Goal: Information Seeking & Learning: Learn about a topic

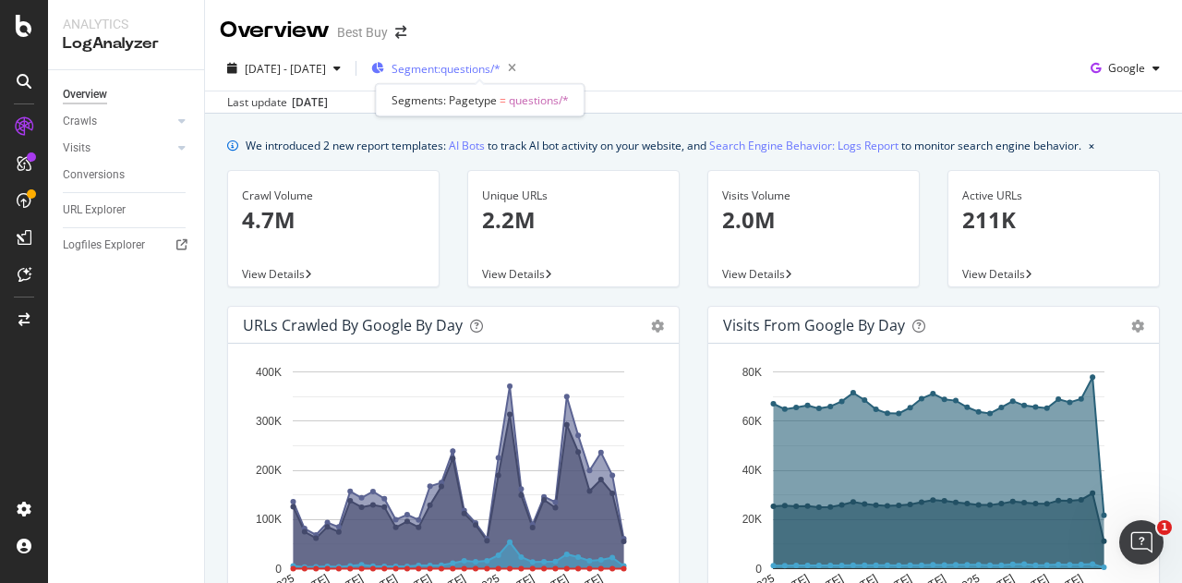
click at [501, 65] on span "Segment: questions/*" at bounding box center [446, 69] width 109 height 16
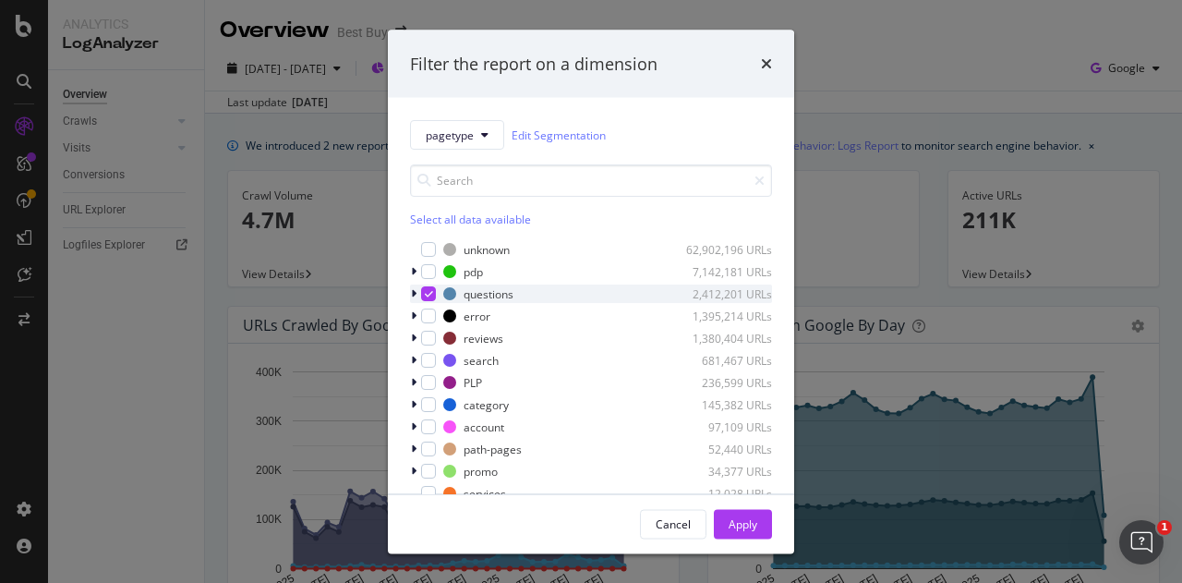
click at [427, 289] on icon "modal" at bounding box center [429, 293] width 8 height 9
click at [410, 267] on div "modal" at bounding box center [415, 271] width 11 height 18
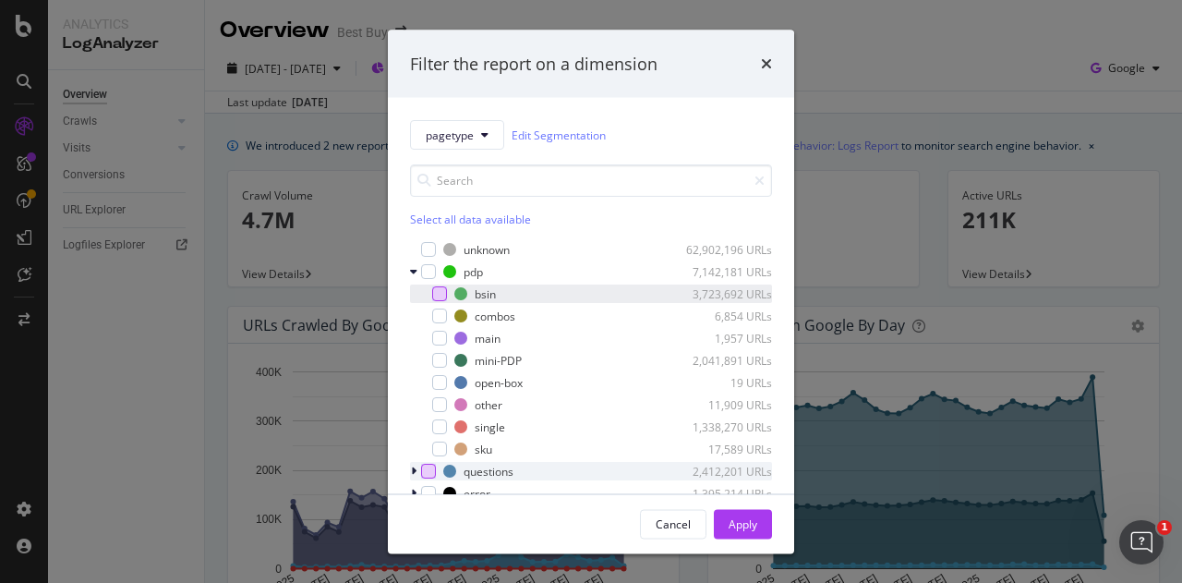
click at [442, 293] on div "modal" at bounding box center [439, 293] width 15 height 15
click at [735, 520] on div "Apply" at bounding box center [743, 523] width 29 height 16
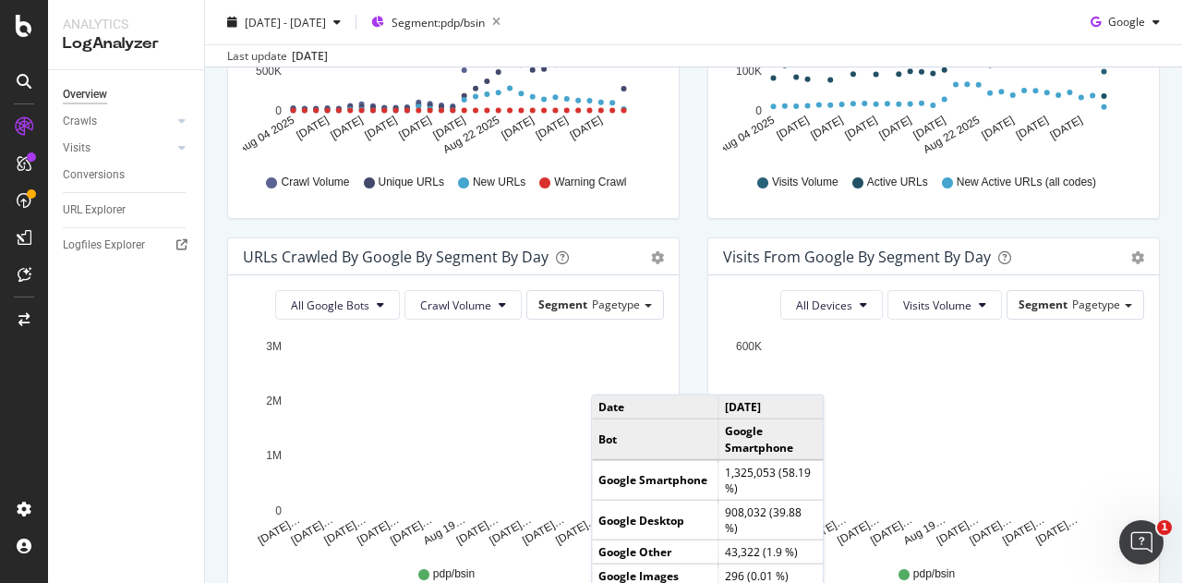
scroll to position [457, 0]
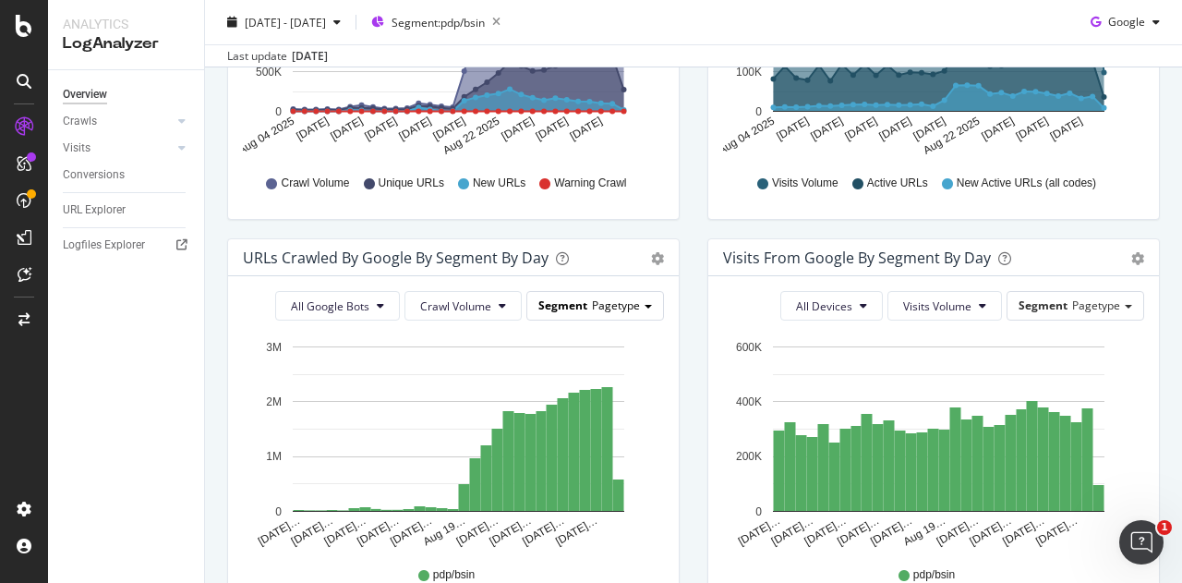
click at [564, 297] on span "Segment" at bounding box center [563, 305] width 49 height 16
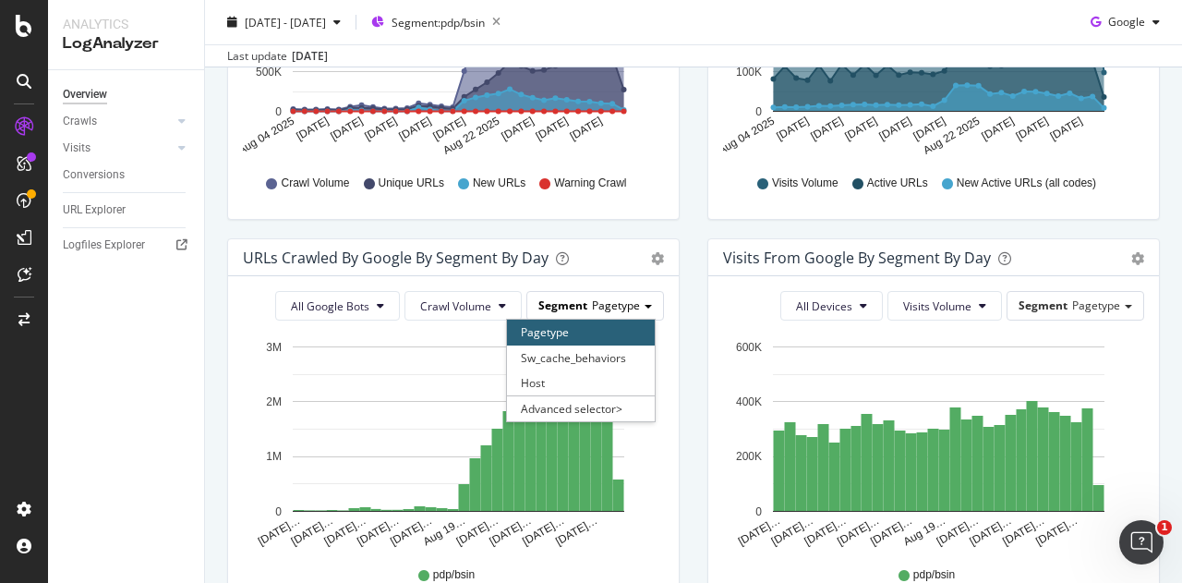
click at [564, 297] on span "Segment" at bounding box center [563, 305] width 49 height 16
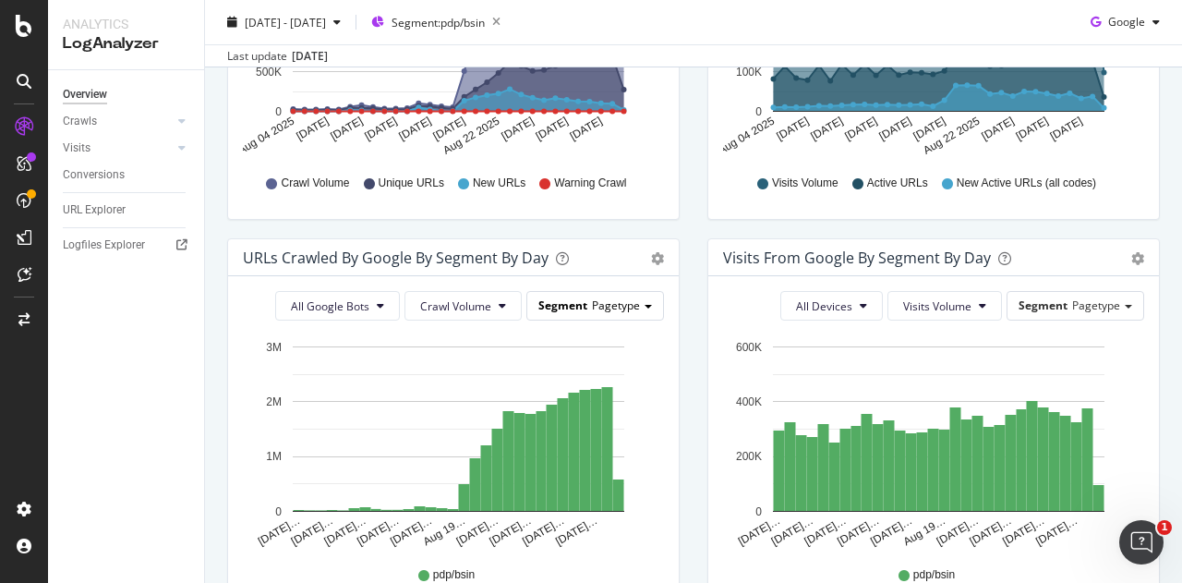
click at [564, 297] on span "Segment" at bounding box center [563, 305] width 49 height 16
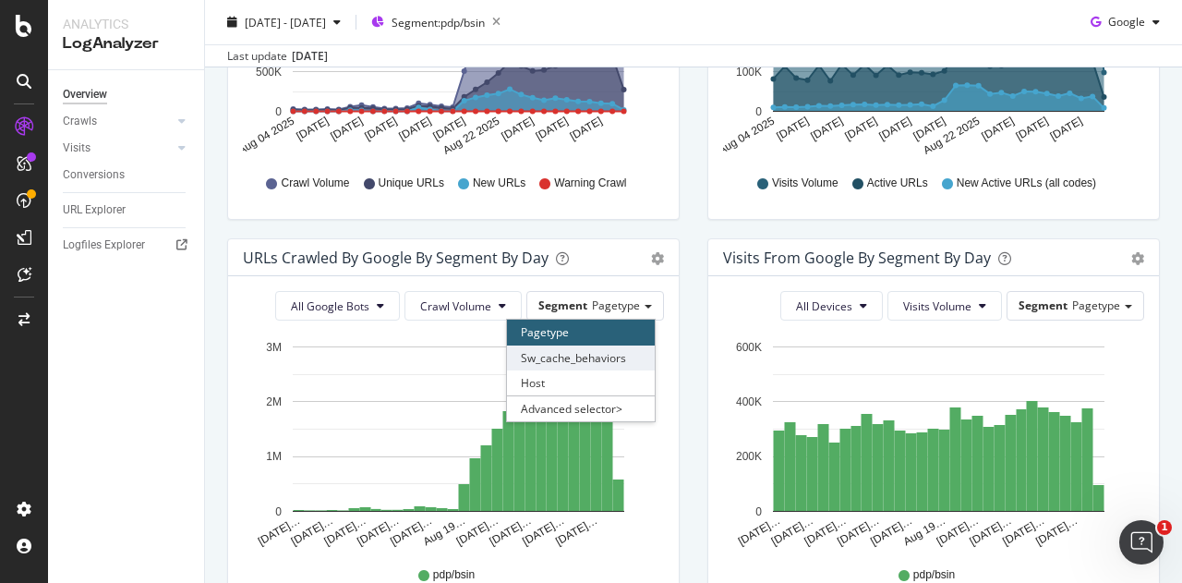
click at [554, 347] on div "Sw_cache_behaviors" at bounding box center [581, 357] width 148 height 25
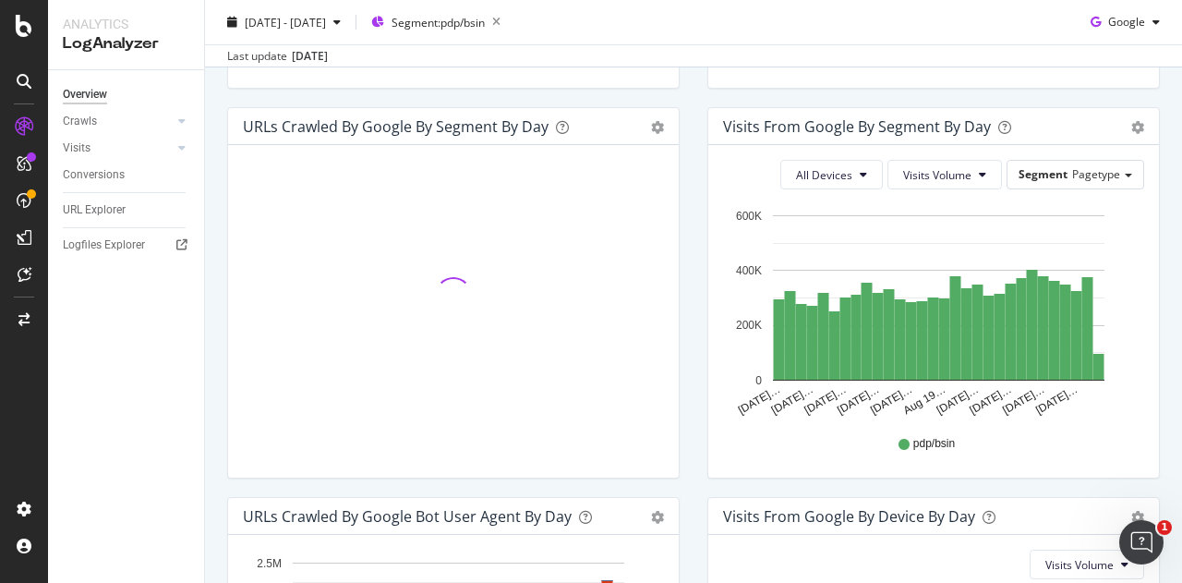
scroll to position [590, 0]
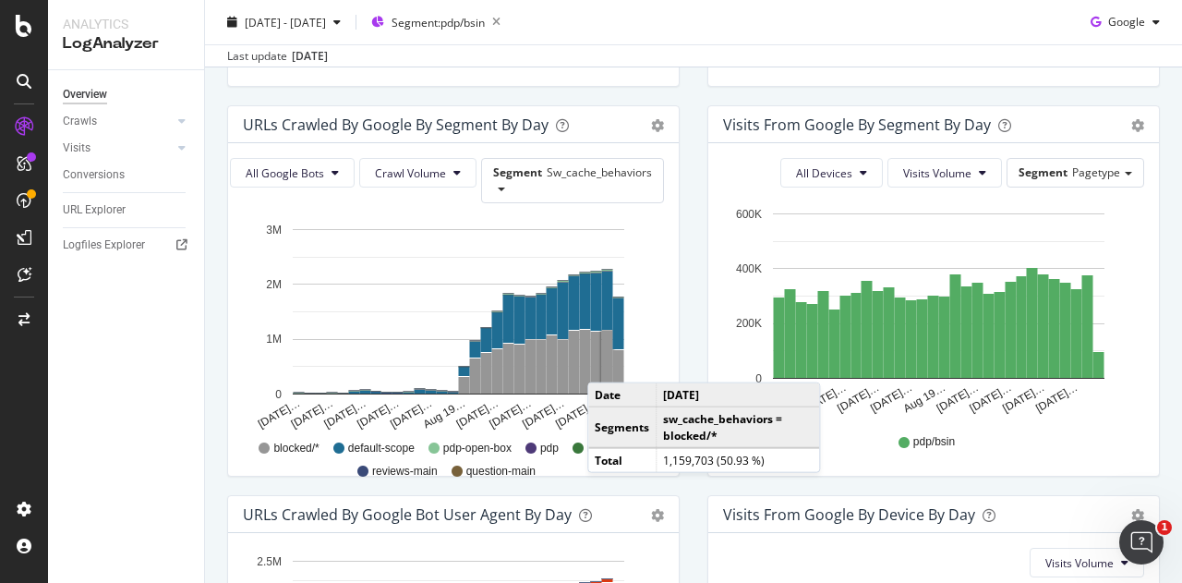
click at [606, 362] on rect "A chart." at bounding box center [607, 362] width 11 height 63
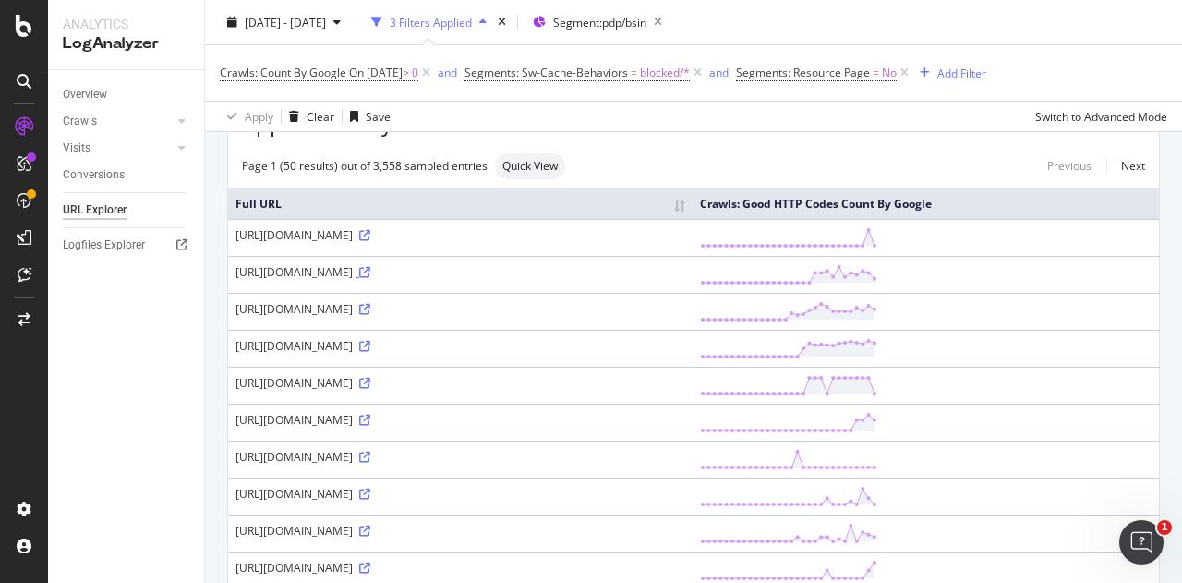
scroll to position [102, 0]
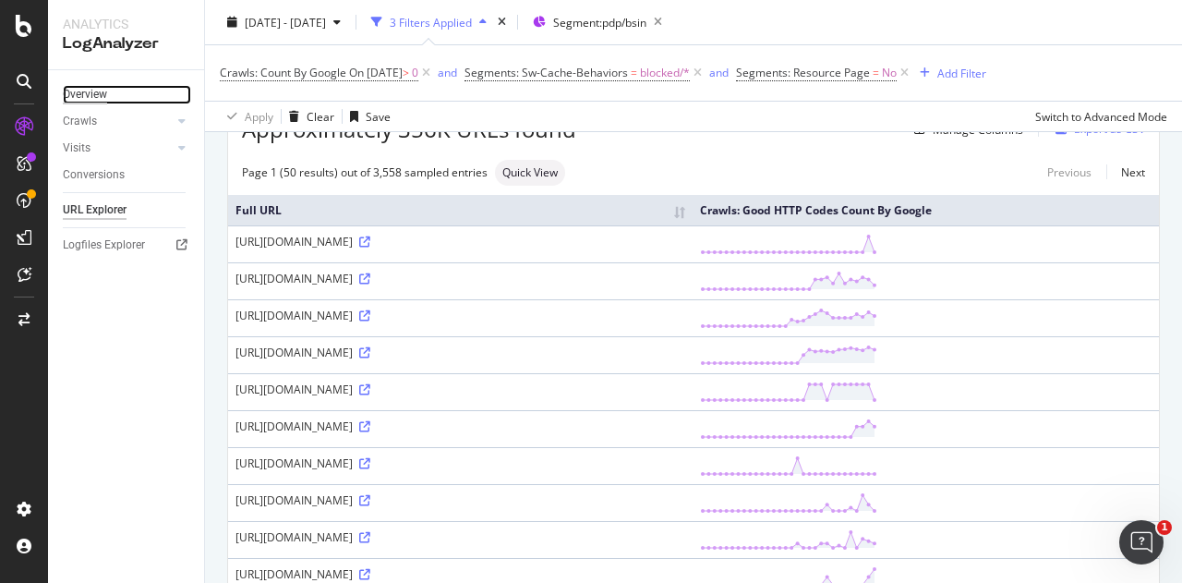
click at [103, 91] on div "Overview" at bounding box center [85, 94] width 44 height 19
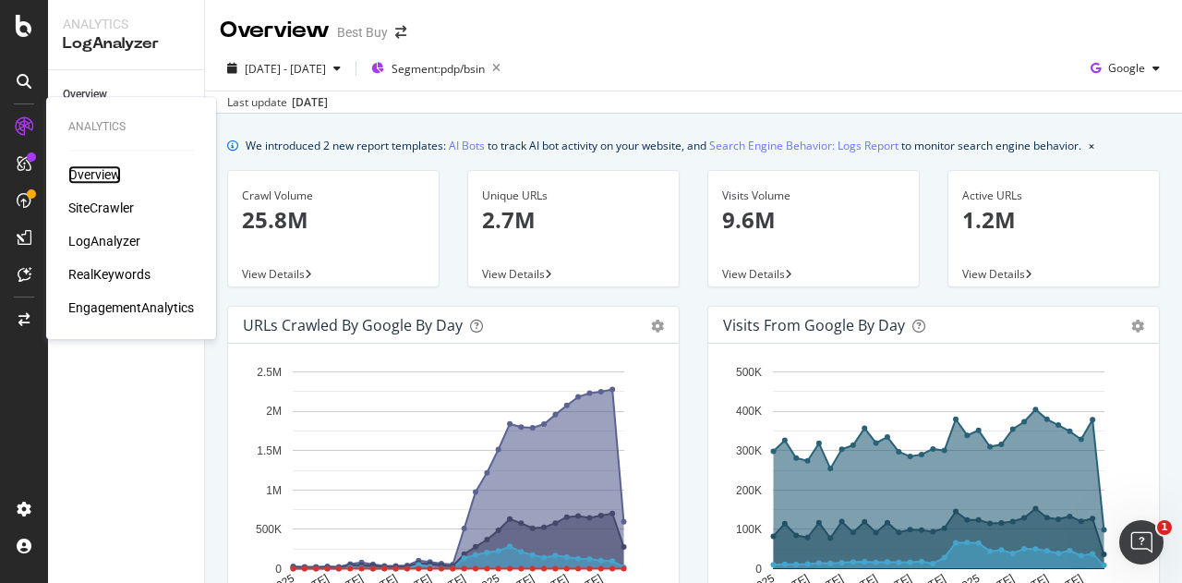
click at [92, 180] on div "Overview" at bounding box center [94, 174] width 53 height 18
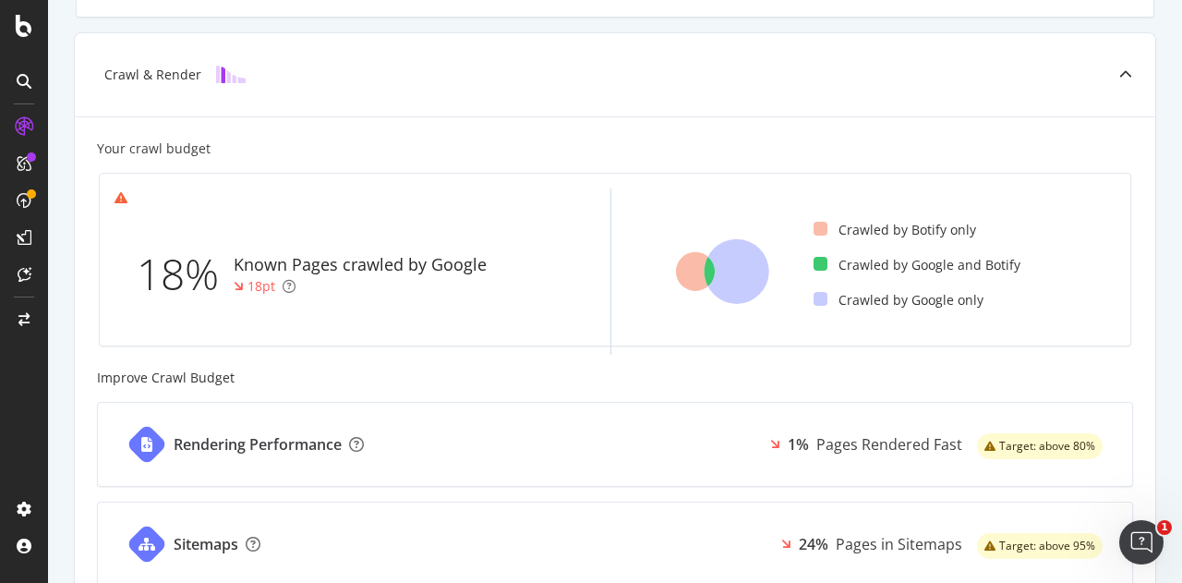
scroll to position [209, 0]
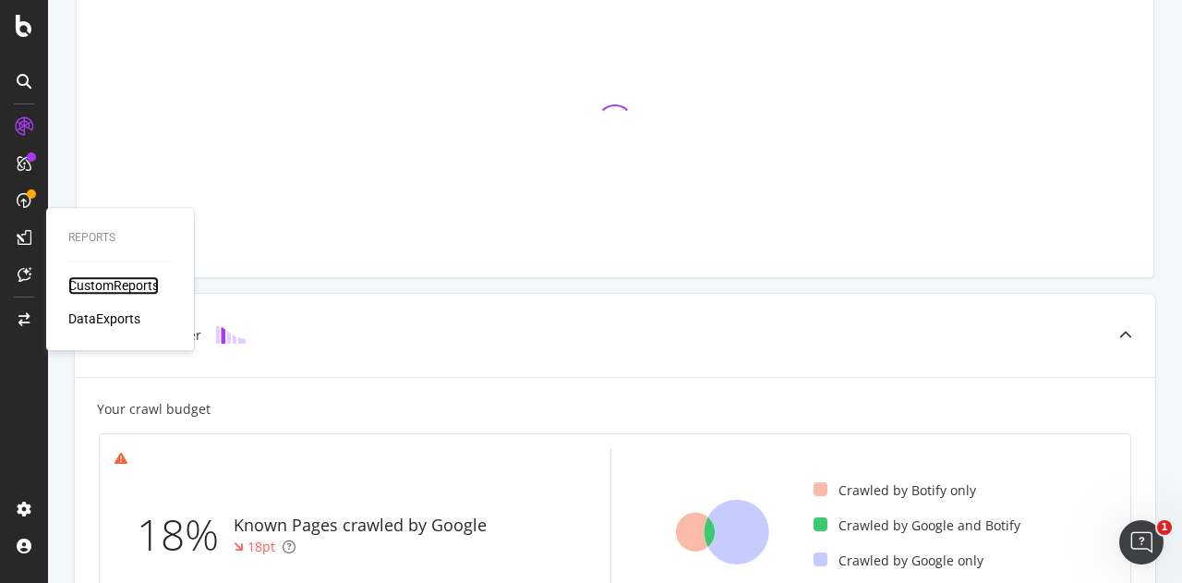
click at [100, 285] on div "CustomReports" at bounding box center [113, 285] width 91 height 18
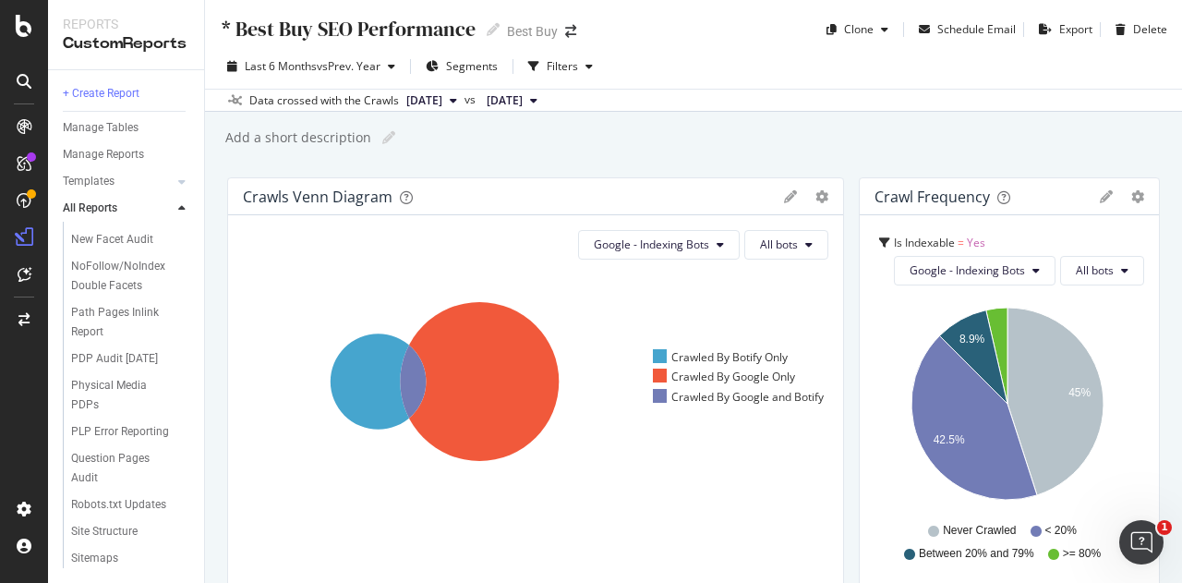
scroll to position [935, 0]
click at [105, 470] on div "Question Pages Audit" at bounding box center [122, 468] width 103 height 39
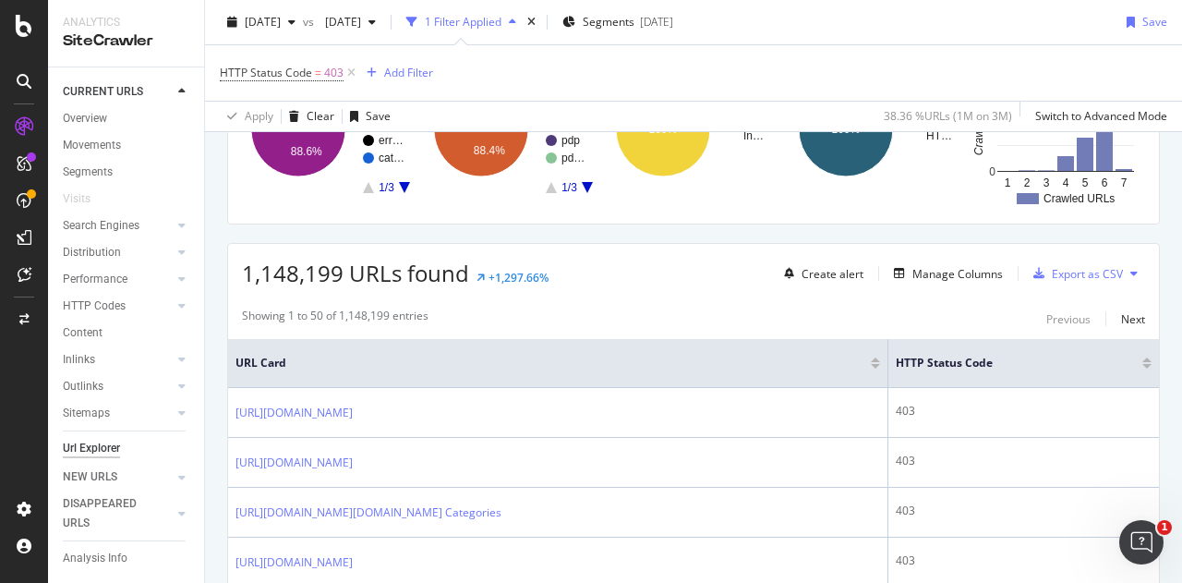
scroll to position [220, 0]
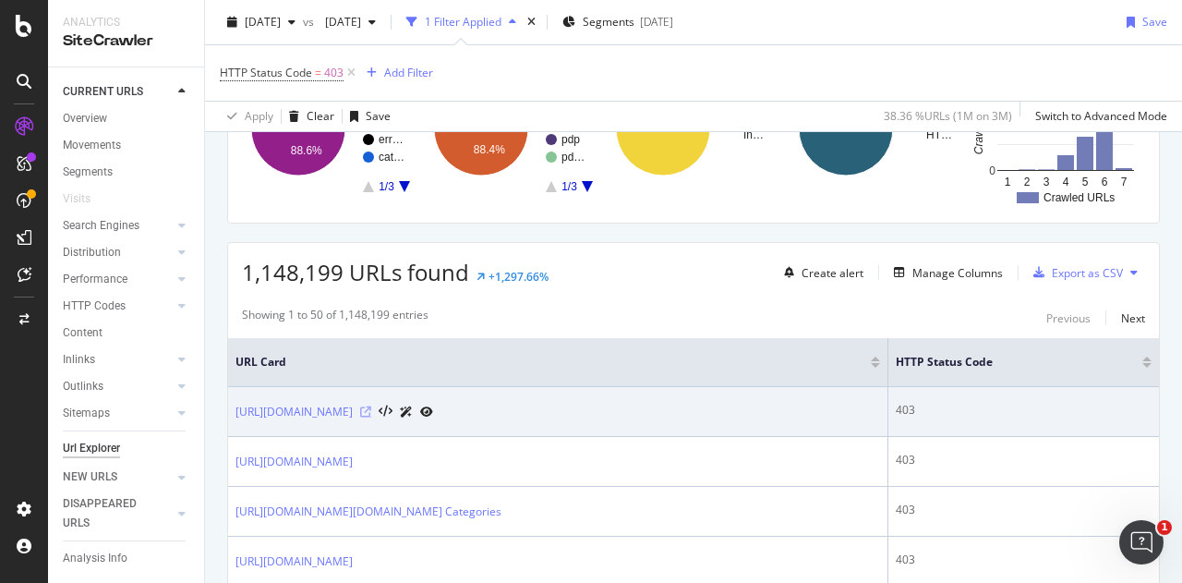
click at [371, 418] on icon at bounding box center [365, 411] width 11 height 11
click at [433, 415] on icon at bounding box center [426, 411] width 13 height 11
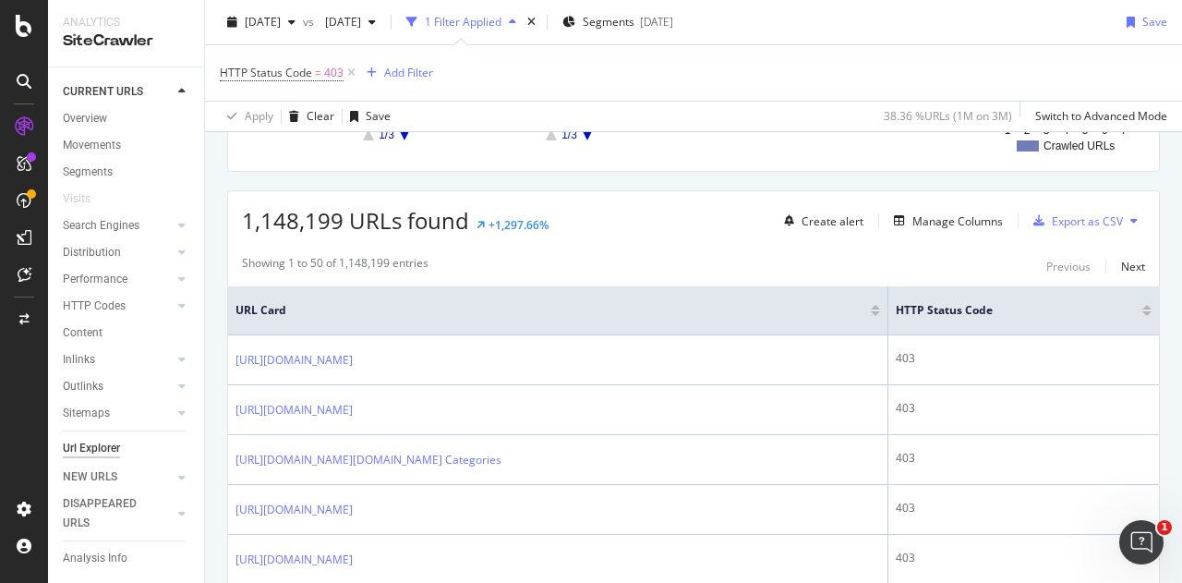
scroll to position [272, 0]
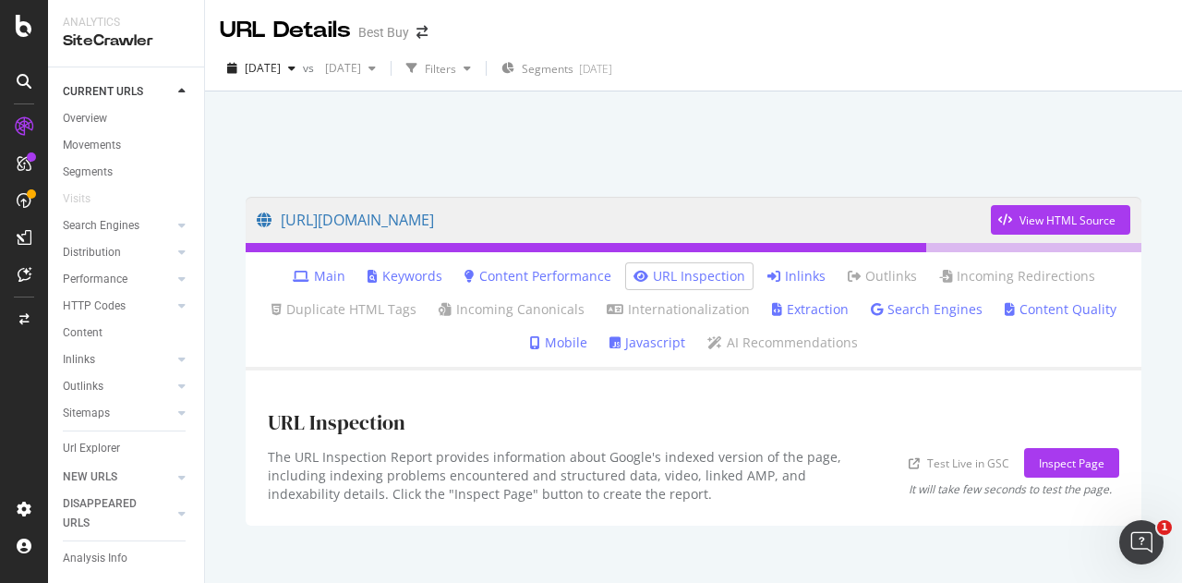
scroll to position [26, 0]
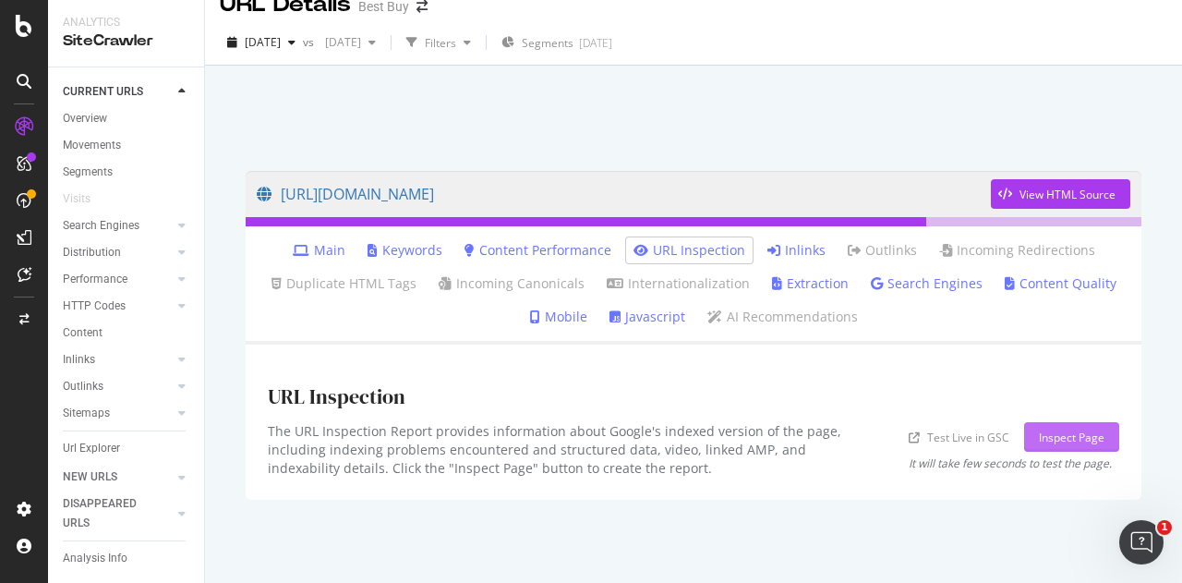
click at [1024, 433] on button "Inspect Page" at bounding box center [1071, 437] width 95 height 30
click at [887, 196] on link "https://www.bestbuy.com/product/hp-omnibook-x-flip-2-in-1-copilot-pc-16-2k-touc…" at bounding box center [624, 194] width 734 height 46
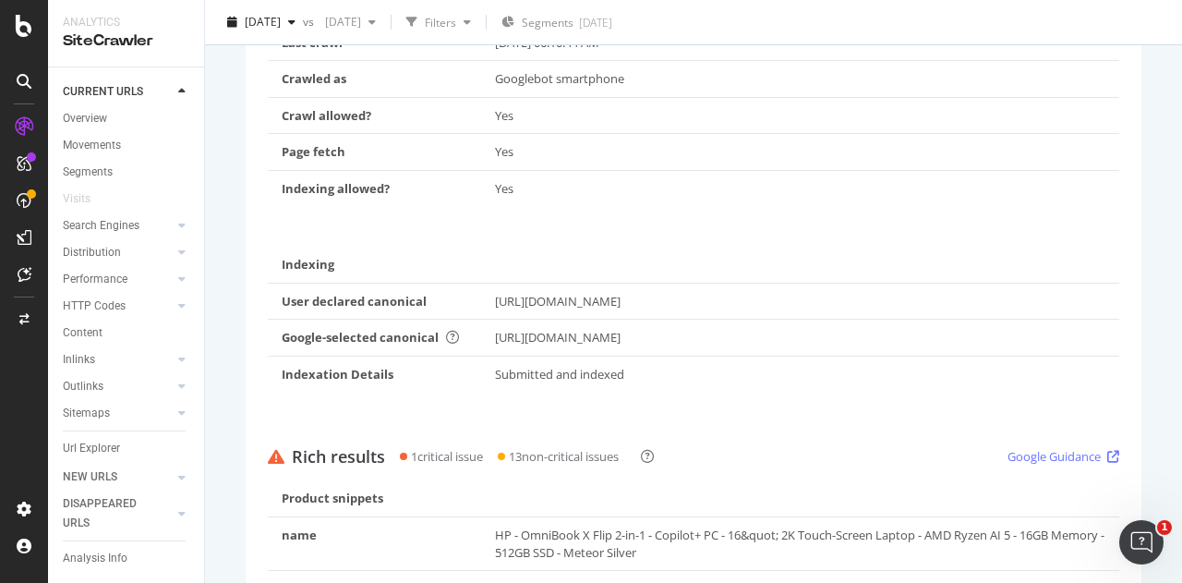
scroll to position [741, 0]
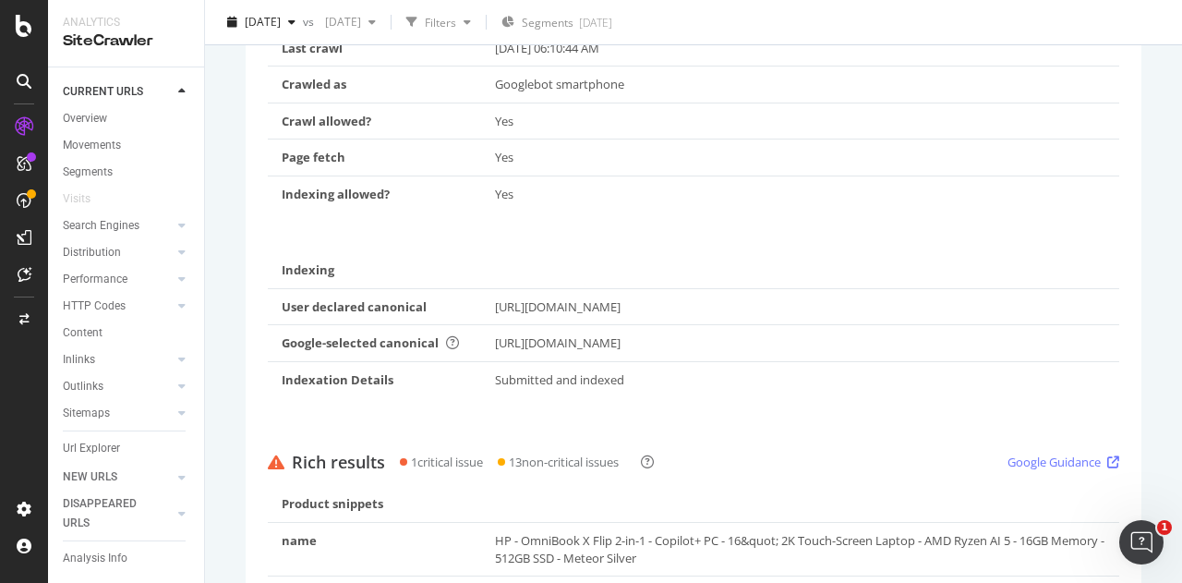
click at [582, 352] on div "https://www.bestbuy.com/product/hp-omnibook-x-flip-2-in-1-copilot-pc-16-2k-touc…" at bounding box center [800, 343] width 611 height 18
copy div "https://www.bestbuy.com/product/hp-omnibook-x-flip-2-in-1-copilot-pc-16-2k-touc…"
click at [715, 316] on div "https://www.bestbuy.com/product/hp-omnibook-x-flip-2-in-1-copilot-pc-16-2k-touc…" at bounding box center [800, 307] width 611 height 18
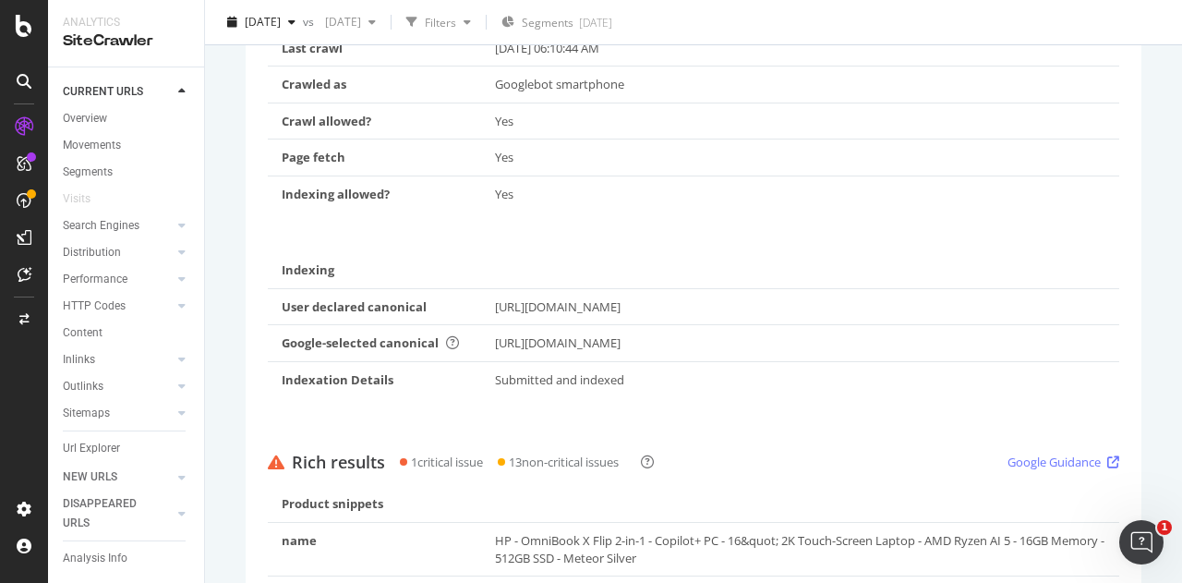
click at [715, 316] on div "https://www.bestbuy.com/product/hp-omnibook-x-flip-2-in-1-copilot-pc-16-2k-touc…" at bounding box center [800, 307] width 611 height 18
copy div "https://www.bestbuy.com/product/hp-omnibook-x-flip-2-in-1-copilot-pc-16-2k-touc…"
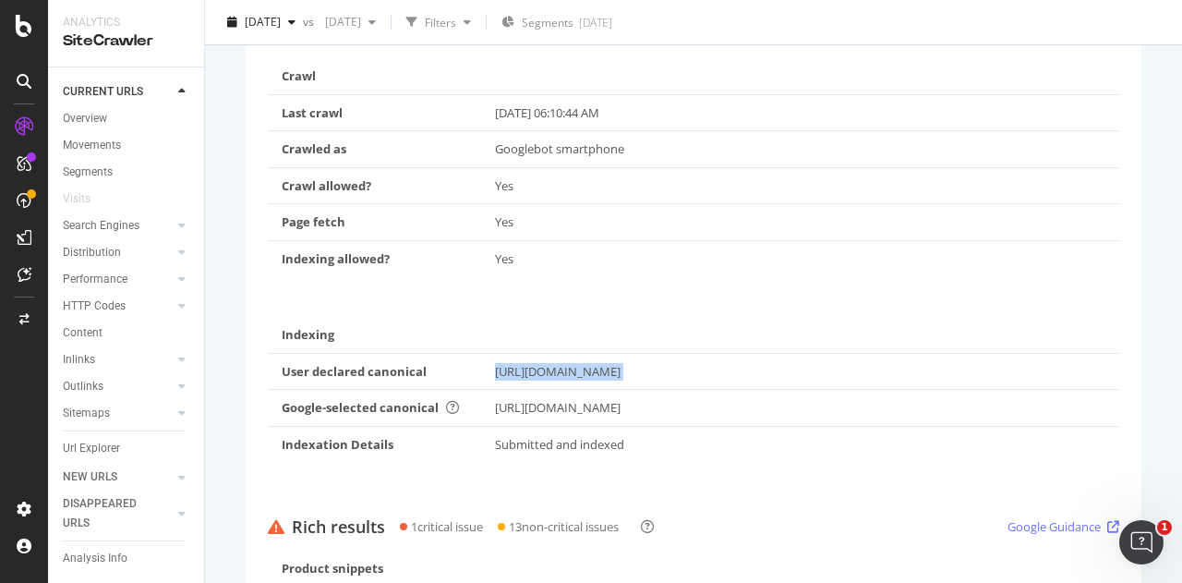
scroll to position [733, 0]
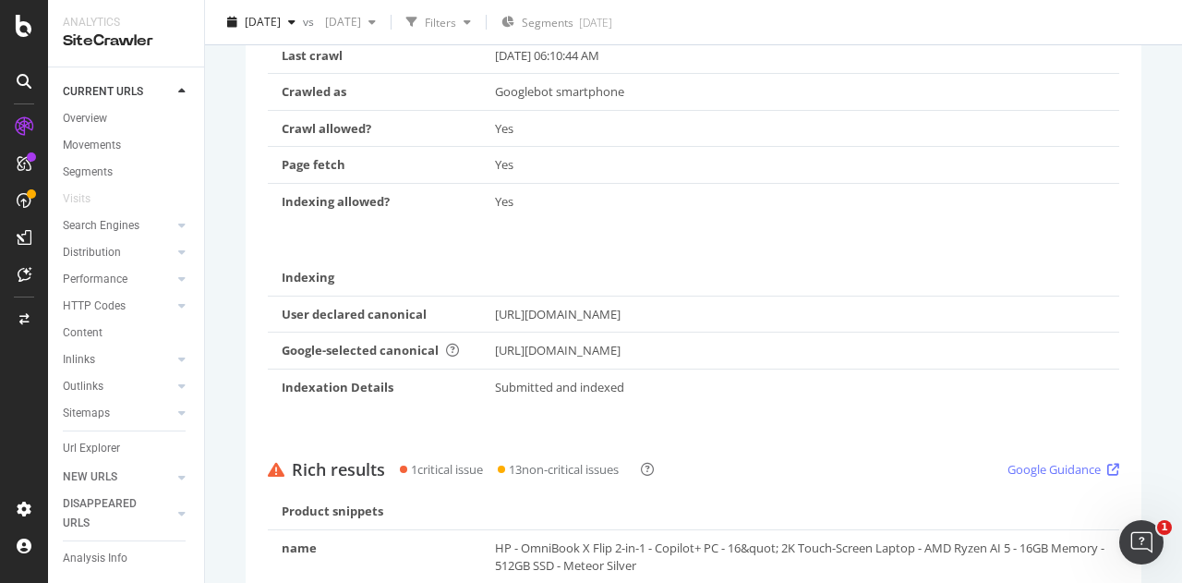
click at [840, 359] on div "https://www.bestbuy.com/product/hp-omnibook-x-flip-2-in-1-copilot-pc-16-2k-touc…" at bounding box center [800, 351] width 611 height 18
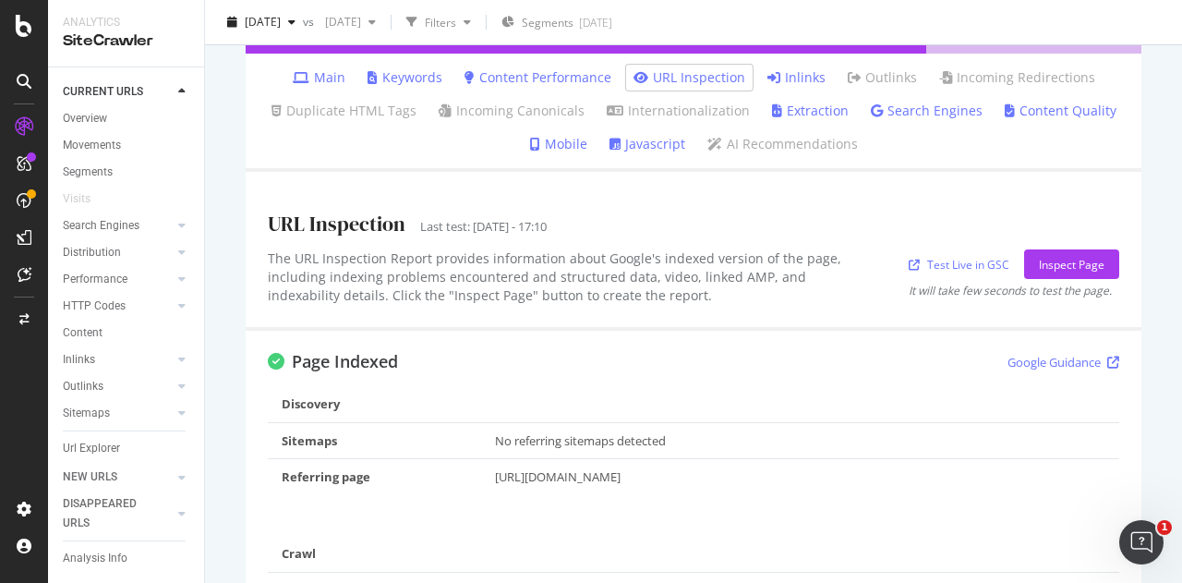
scroll to position [0, 0]
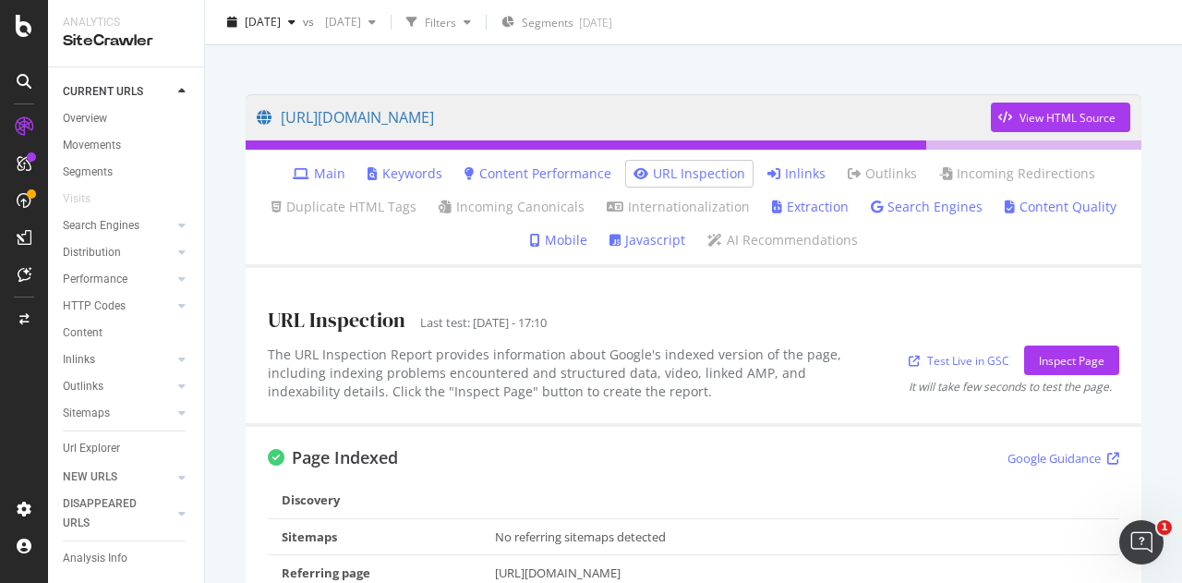
scroll to position [101, 0]
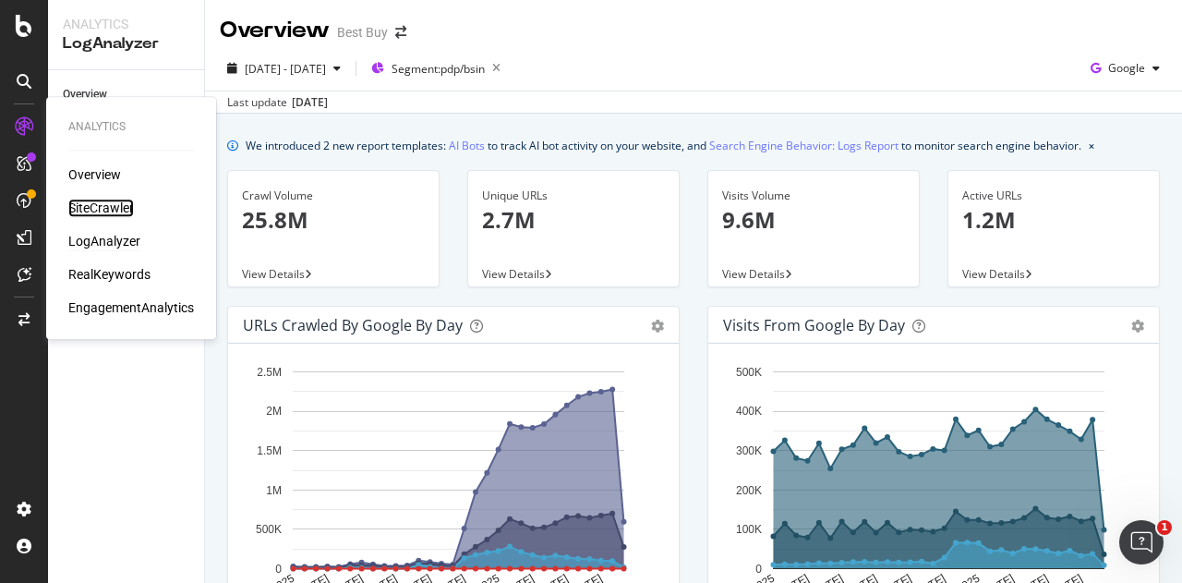
click at [95, 208] on div "SiteCrawler" at bounding box center [101, 208] width 66 height 18
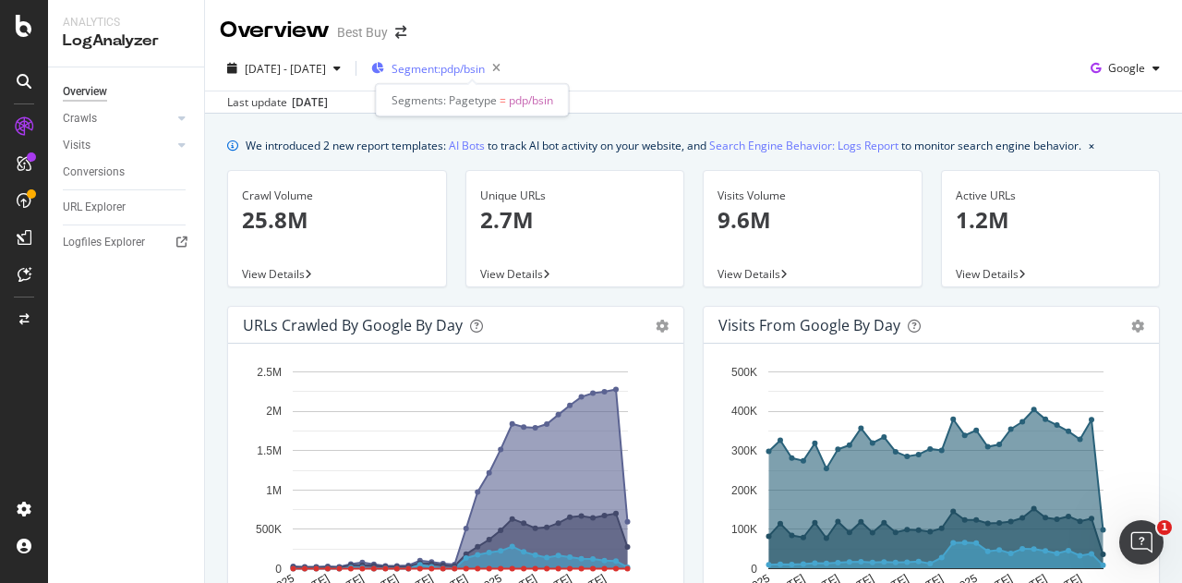
click at [478, 71] on span "Segment: pdp/bsin" at bounding box center [438, 69] width 93 height 16
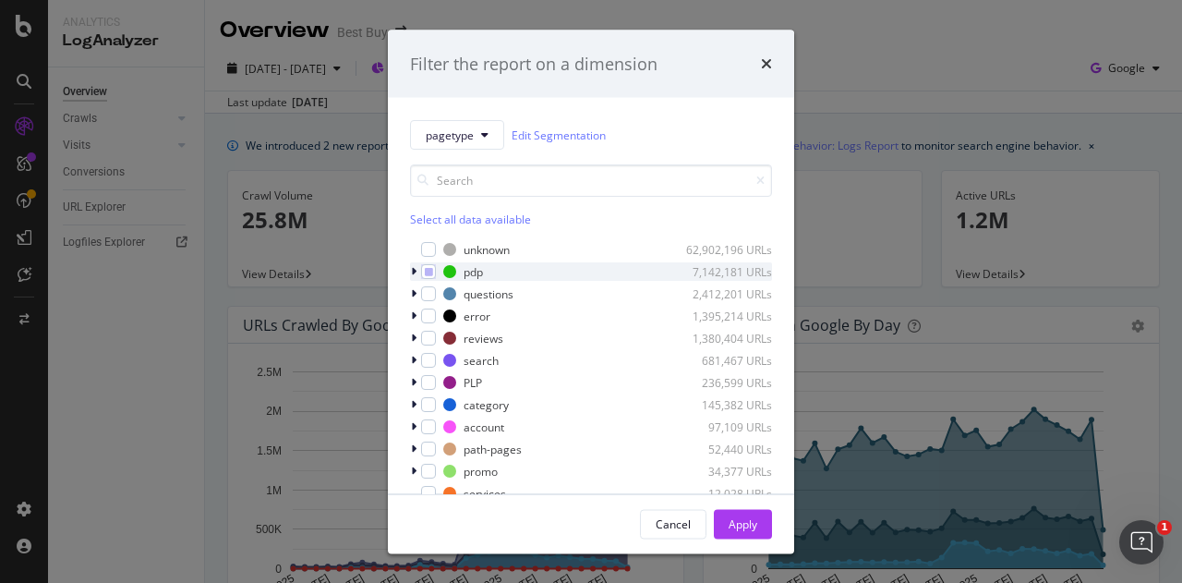
click at [414, 269] on icon "modal" at bounding box center [414, 271] width 6 height 11
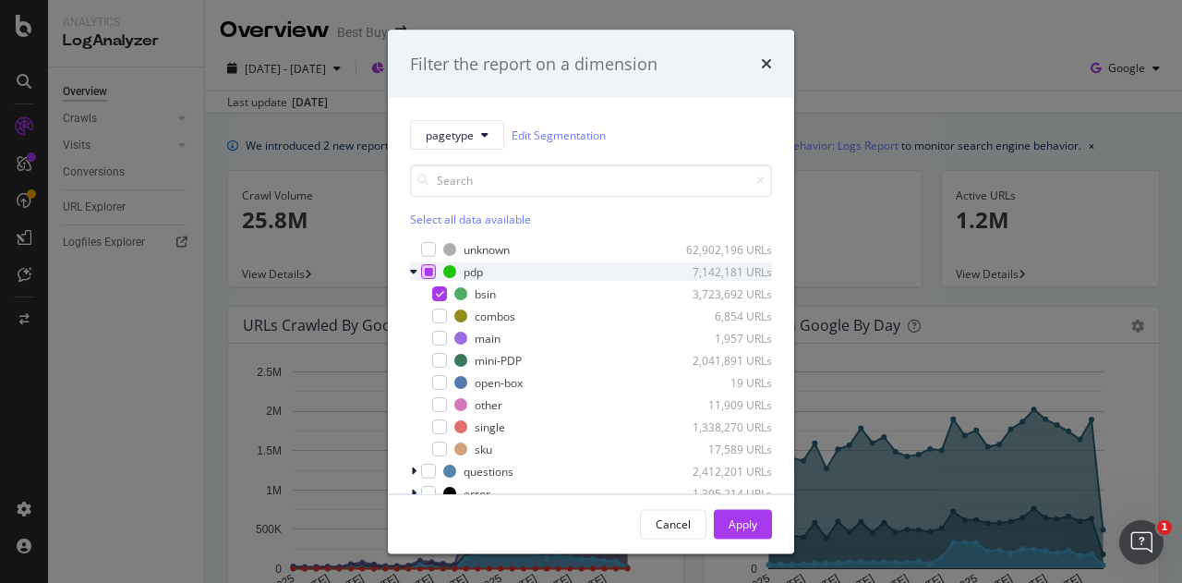
click at [435, 269] on div "modal" at bounding box center [428, 271] width 15 height 15
click at [428, 269] on icon "modal" at bounding box center [429, 271] width 8 height 9
click at [435, 446] on div "modal" at bounding box center [439, 449] width 15 height 15
click at [744, 536] on div "Apply" at bounding box center [743, 524] width 29 height 28
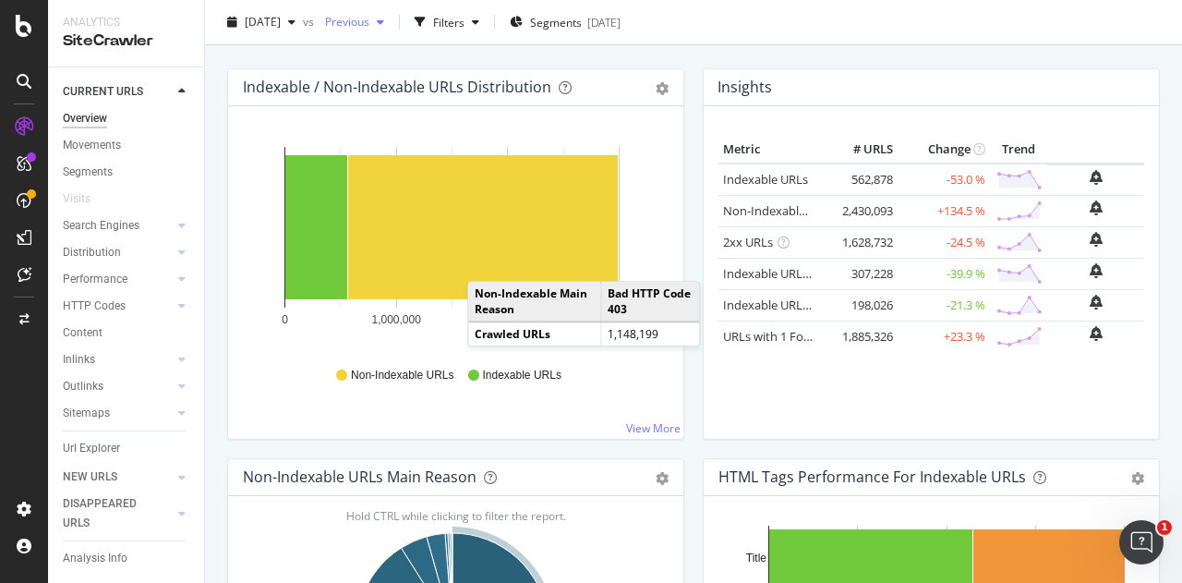
scroll to position [188, 0]
